Goal: Information Seeking & Learning: Learn about a topic

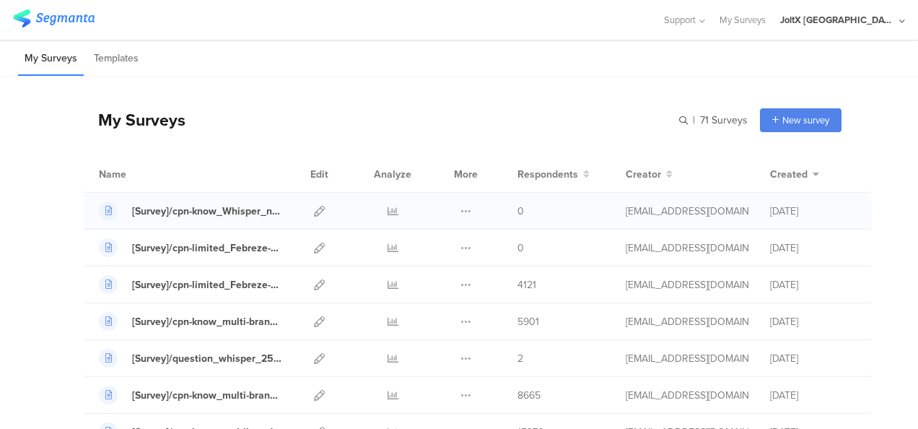
scroll to position [289, 0]
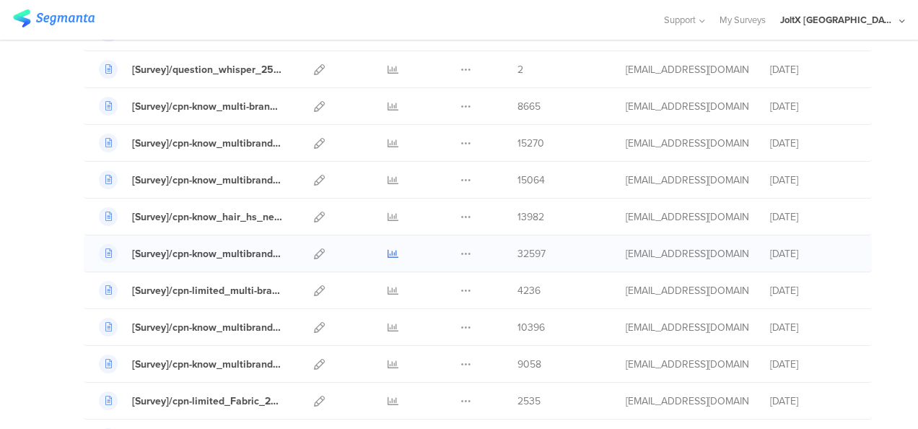
click at [388, 257] on link at bounding box center [393, 253] width 11 height 36
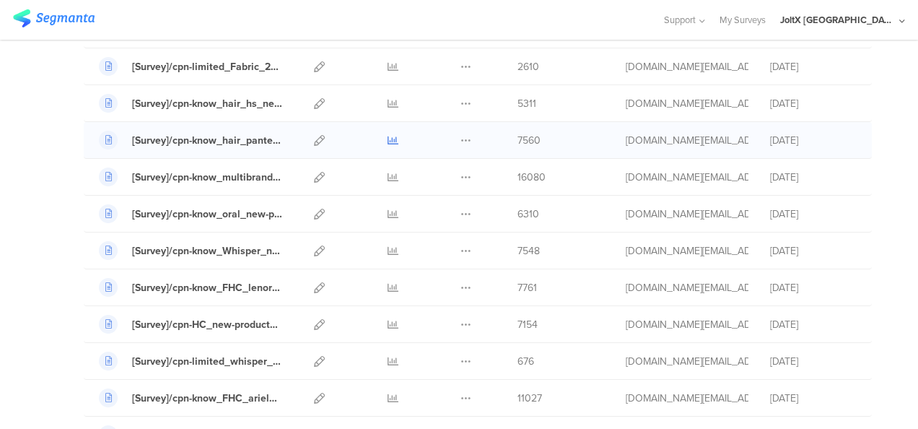
scroll to position [938, 0]
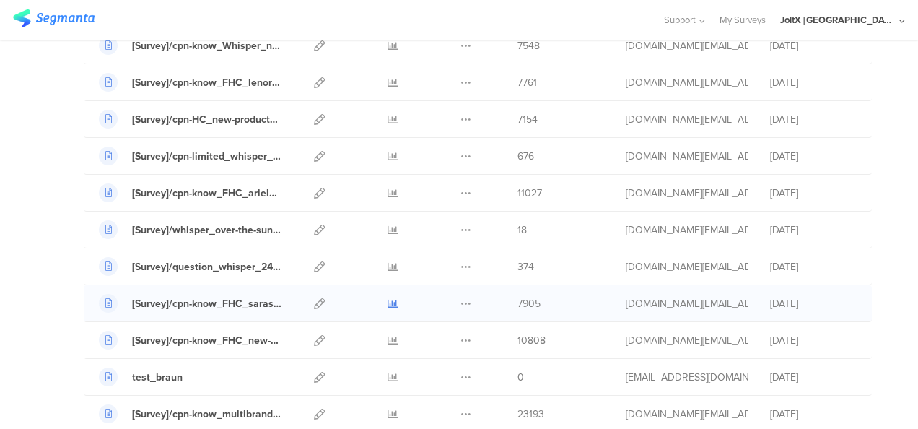
click at [388, 298] on icon at bounding box center [393, 303] width 11 height 11
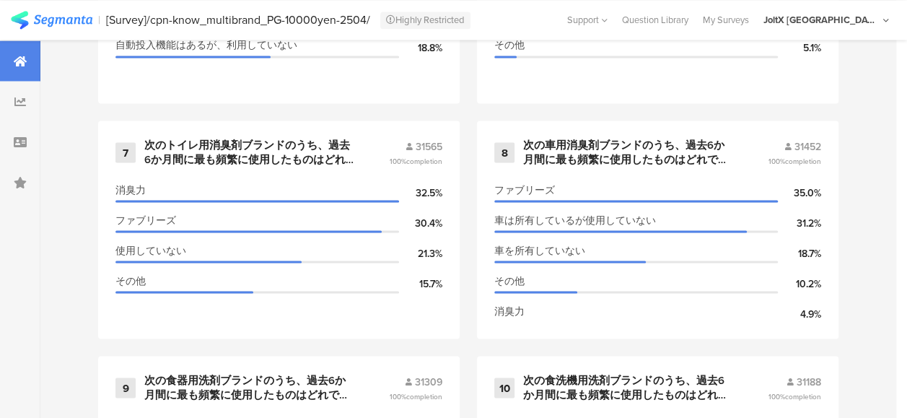
scroll to position [1299, 0]
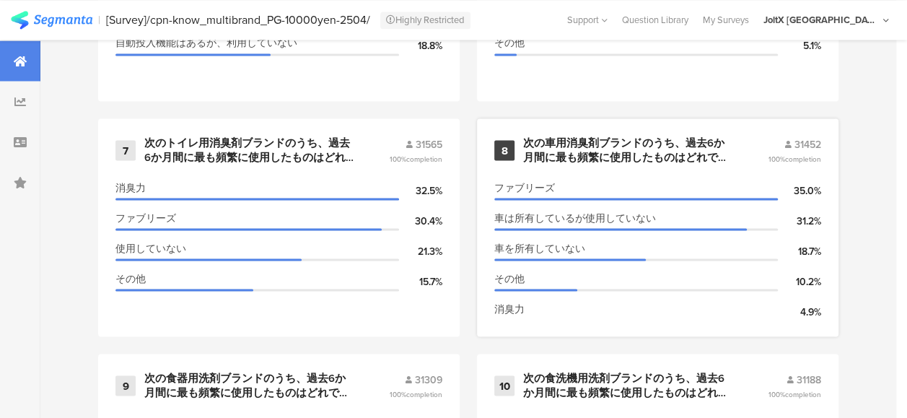
click at [681, 157] on div "次の車用消臭剤ブランドのうち、過去6か月間に最も頻繁に使用したものはどれですか。" at bounding box center [628, 150] width 210 height 28
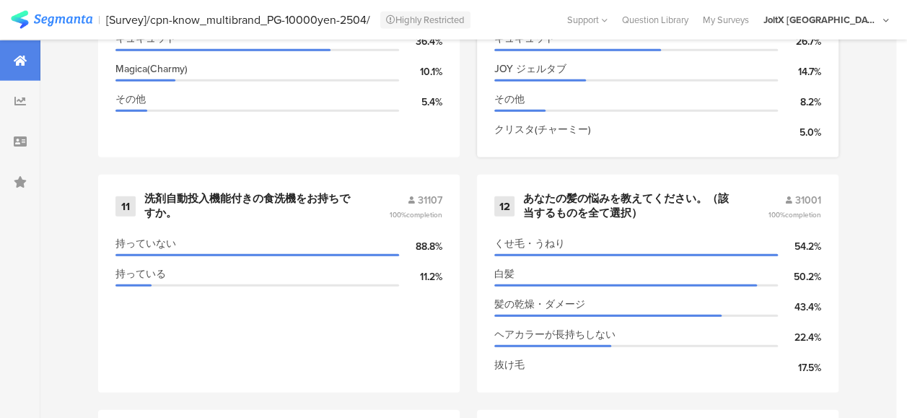
scroll to position [1732, 0]
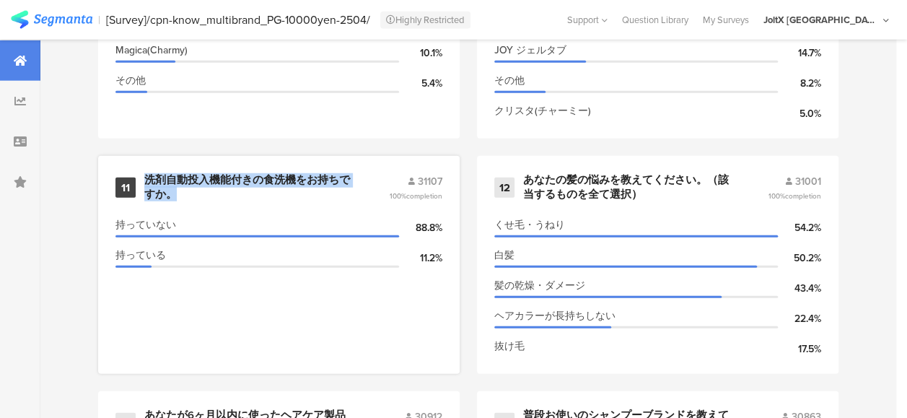
drag, startPoint x: 218, startPoint y: 209, endPoint x: 136, endPoint y: 188, distance: 84.9
click at [136, 188] on div "11 洗剤自動投入機能付きの食洗機をお持ちですか。 31107 100% completion" at bounding box center [278, 187] width 327 height 28
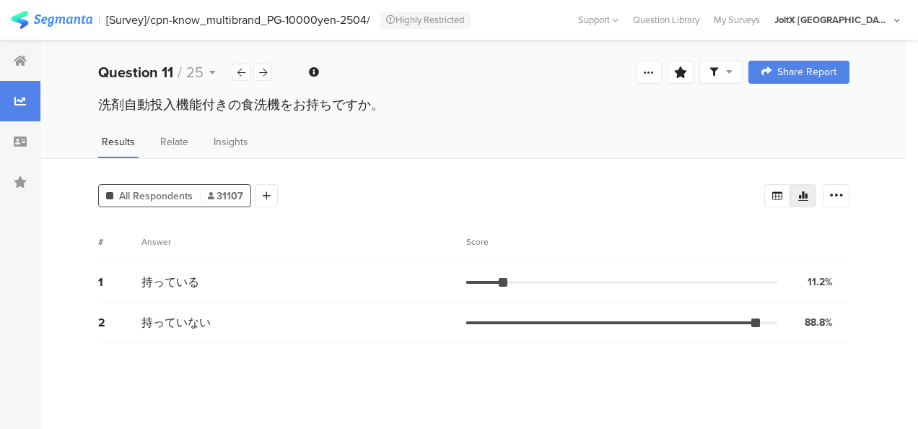
drag, startPoint x: 105, startPoint y: 102, endPoint x: 380, endPoint y: 111, distance: 275.1
click at [380, 111] on div "洗剤自動投入機能付きの食洗機をお持ちですか。" at bounding box center [473, 104] width 751 height 19
drag, startPoint x: 380, startPoint y: 111, endPoint x: 364, endPoint y: 121, distance: 18.8
click at [347, 134] on div "洗剤自動投入機能付きの食洗機をお持ちですか。" at bounding box center [473, 118] width 867 height 46
click at [376, 130] on div "洗剤自動投入機能付きの食洗機をお持ちですか。" at bounding box center [473, 118] width 867 height 46
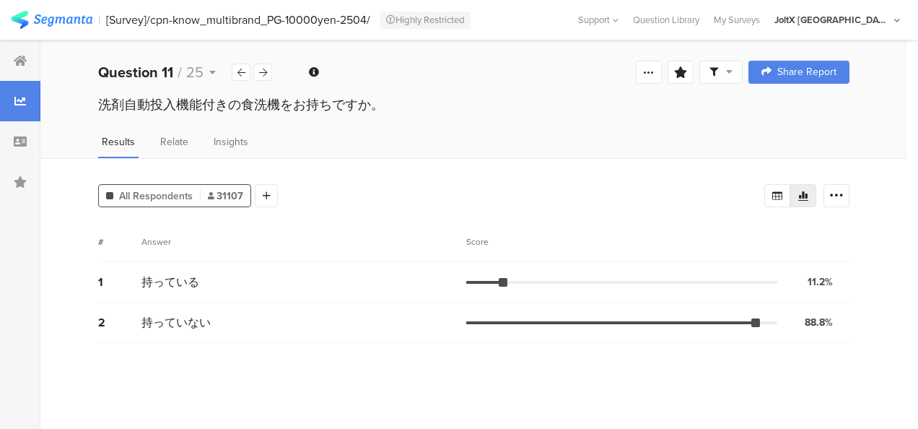
drag, startPoint x: 382, startPoint y: 104, endPoint x: 102, endPoint y: 110, distance: 280.1
click at [102, 110] on div "洗剤自動投入機能付きの食洗機をお持ちですか。" at bounding box center [473, 104] width 751 height 19
copy div "洗剤自動投入機能付きの食洗機をお持ちですか。"
click at [904, 406] on div "All Respondents 31107 Add Segment Segment markers Confidence interval Vote coun…" at bounding box center [473, 293] width 867 height 271
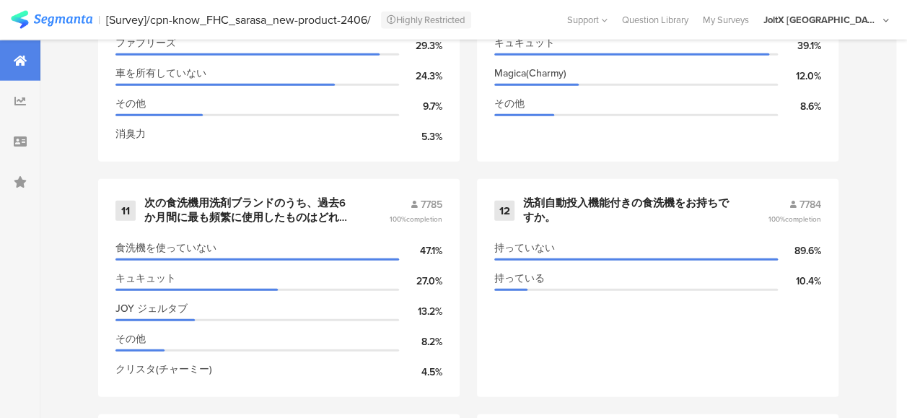
scroll to position [1732, 0]
